Goal: Check status

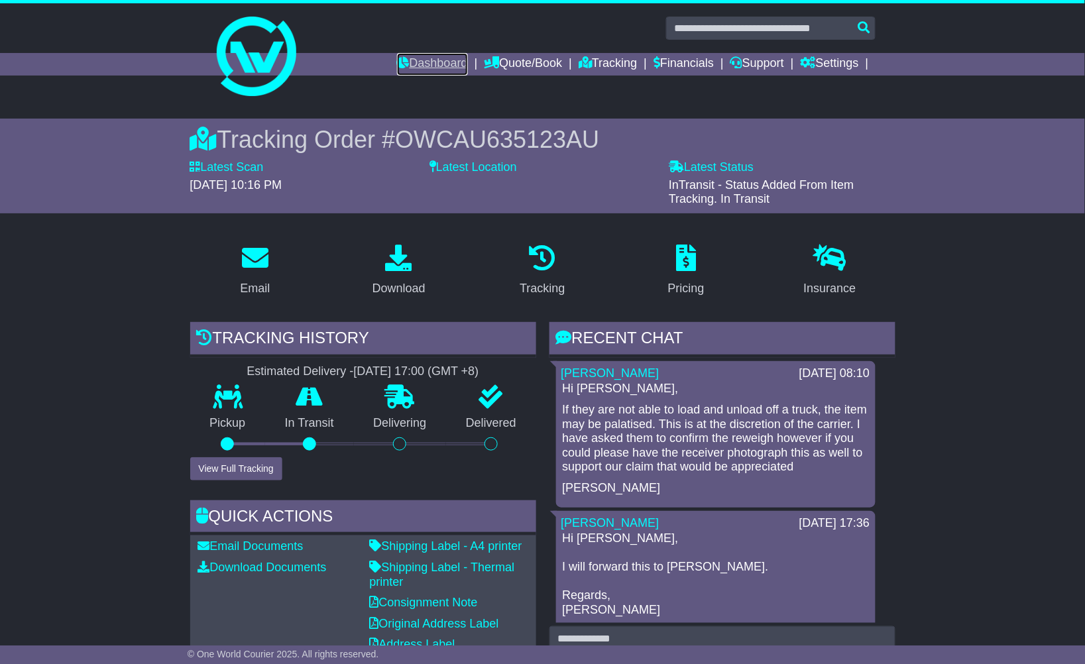
click at [406, 61] on link "Dashboard" at bounding box center [432, 64] width 71 height 23
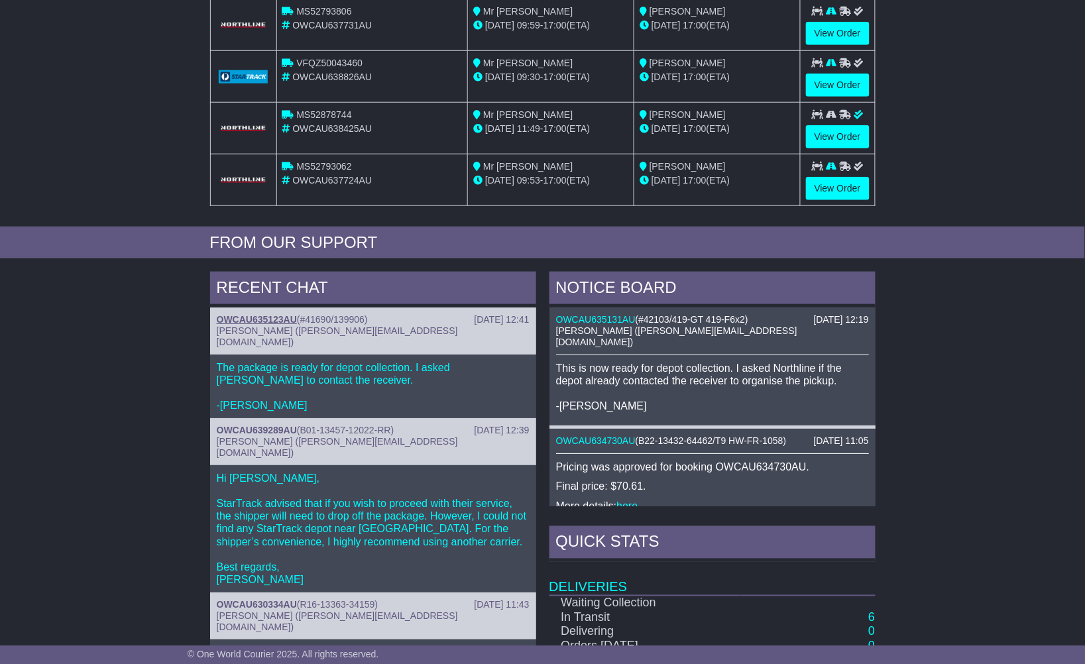
scroll to position [16, 0]
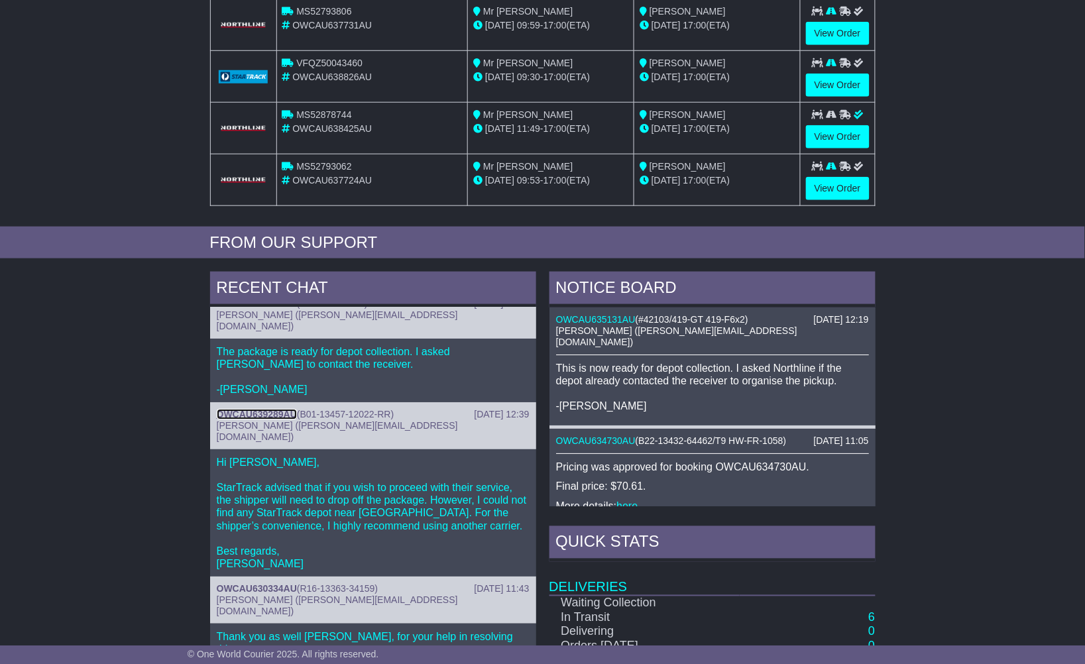
click at [276, 409] on link "OWCAU639289AU" at bounding box center [257, 414] width 80 height 11
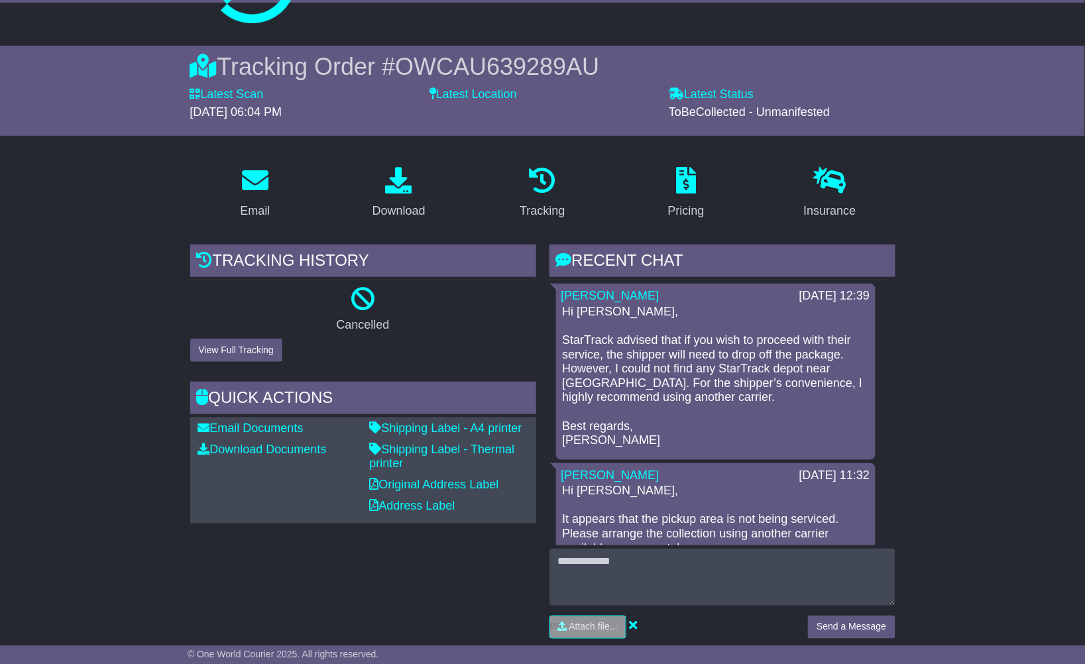
scroll to position [74, 0]
drag, startPoint x: 989, startPoint y: 409, endPoint x: 952, endPoint y: 425, distance: 39.8
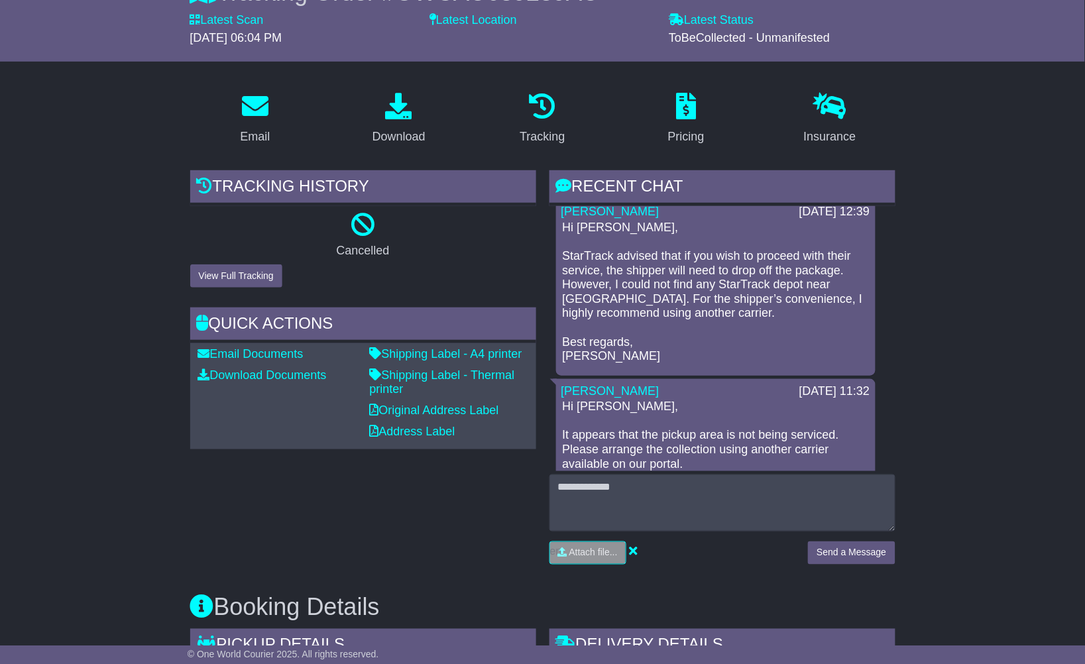
scroll to position [0, 0]
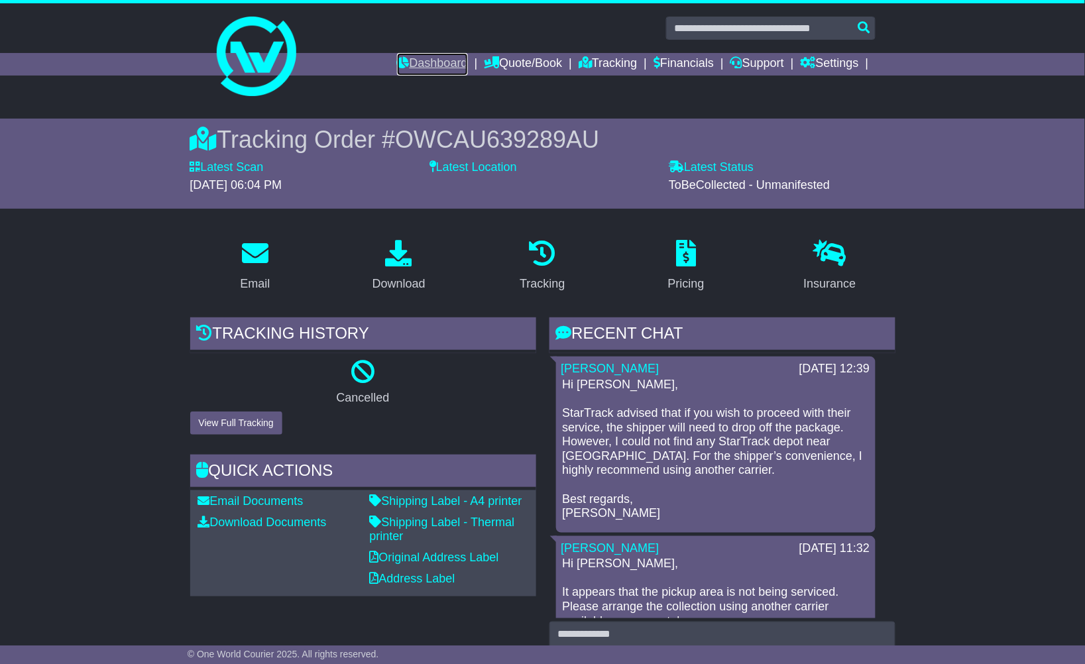
click at [425, 60] on link "Dashboard" at bounding box center [432, 64] width 71 height 23
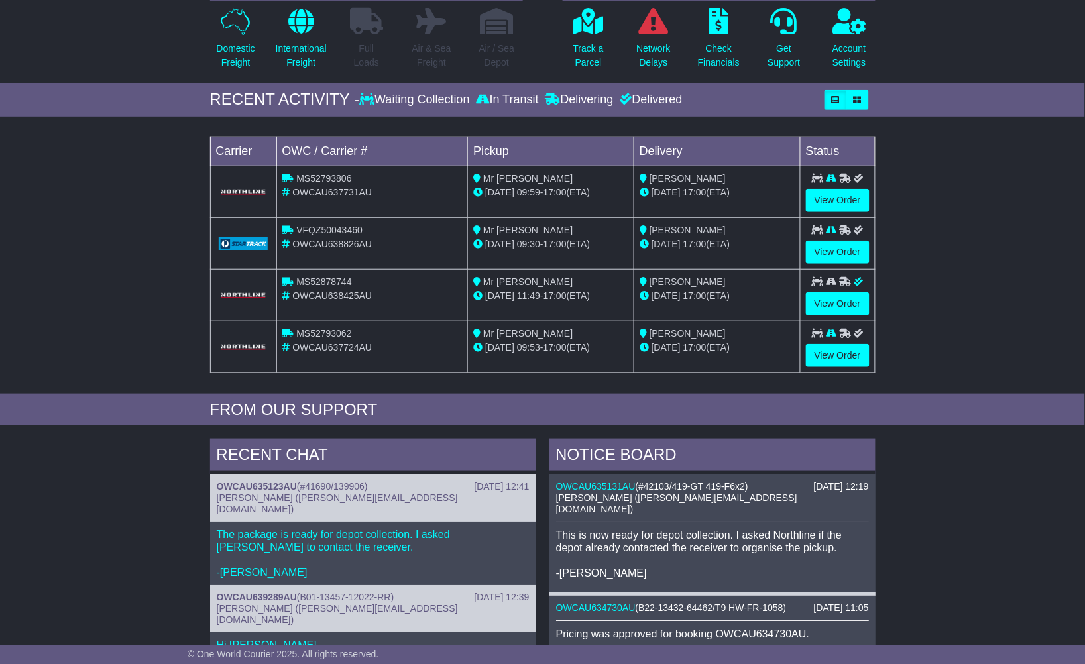
scroll to position [221, 0]
